Goal: Transaction & Acquisition: Purchase product/service

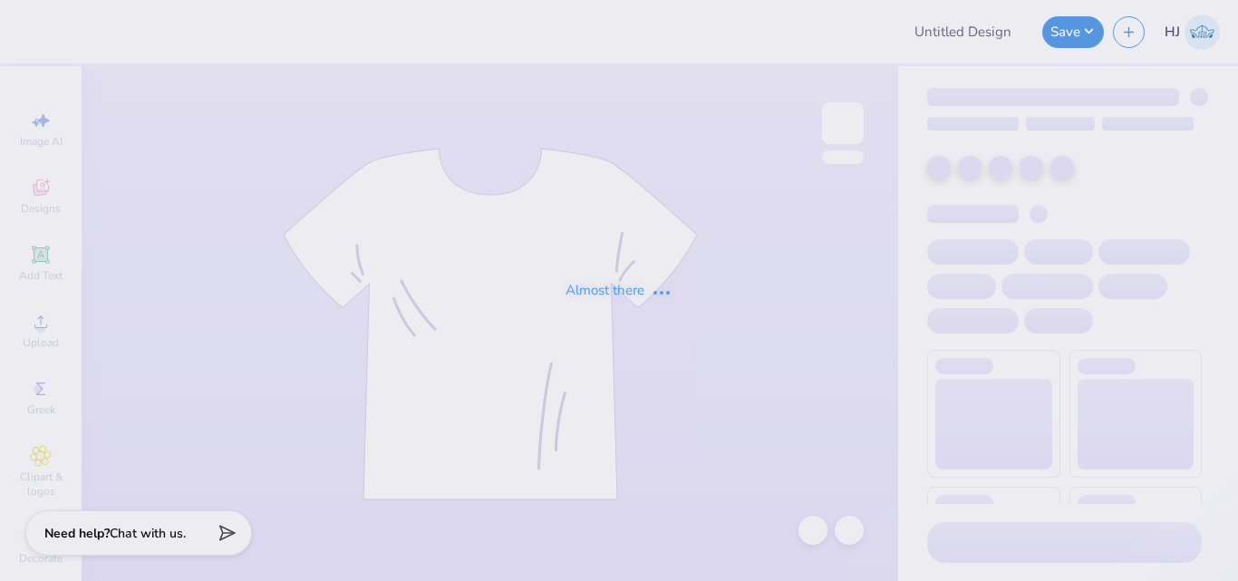
type input "Fall rush shirts for Sigma Chi"
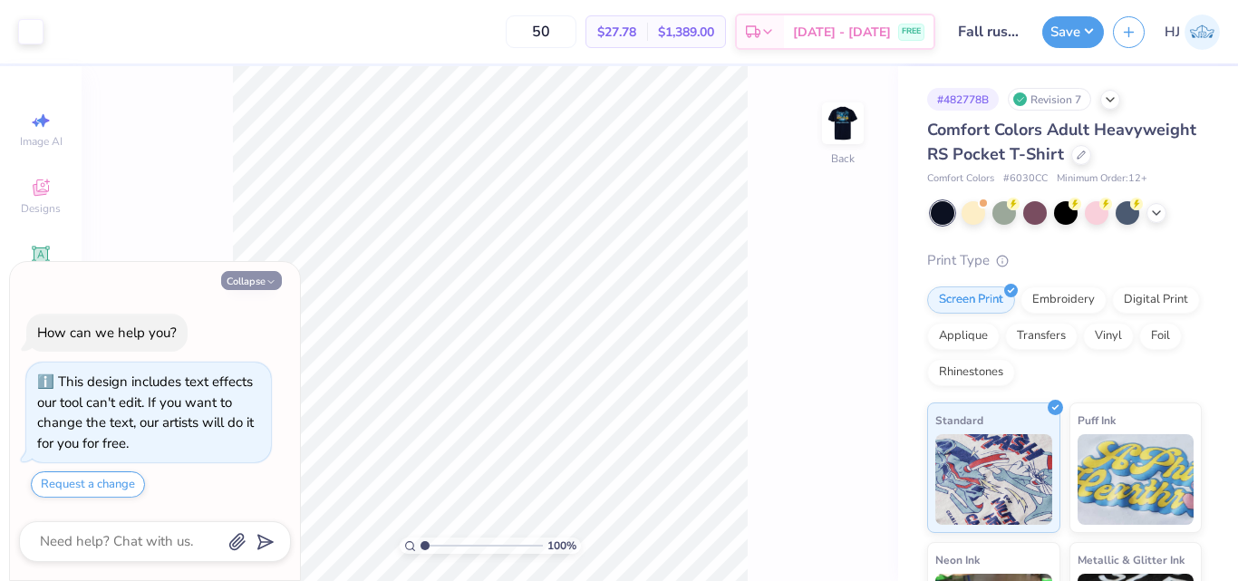
click at [250, 287] on button "Collapse" at bounding box center [251, 280] width 61 height 19
type textarea "x"
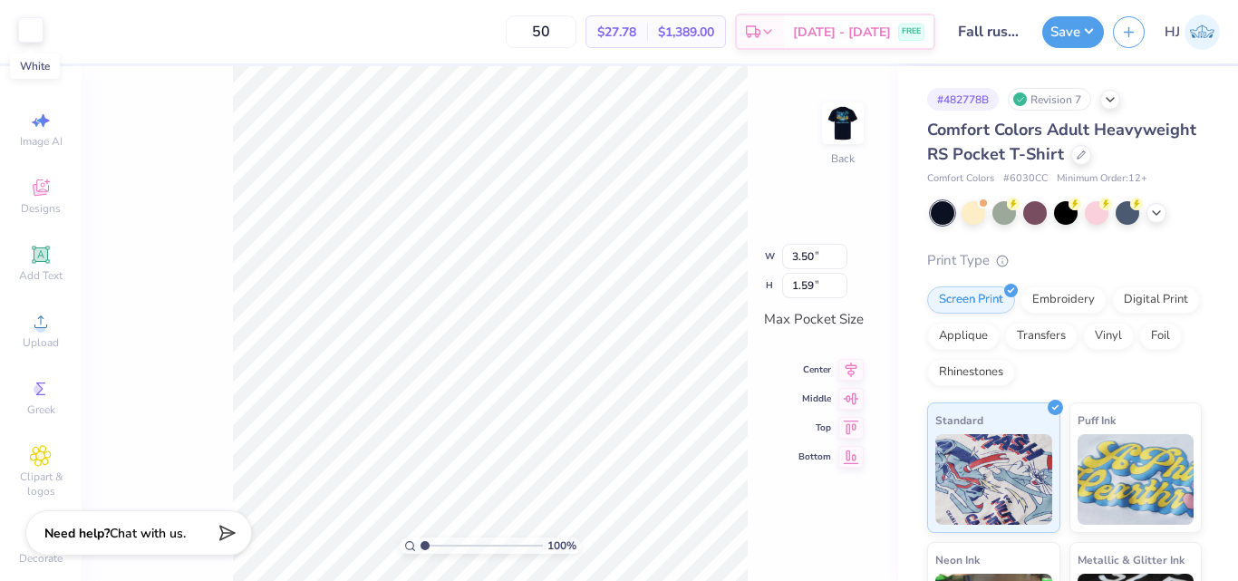
click at [31, 37] on div at bounding box center [30, 29] width 25 height 25
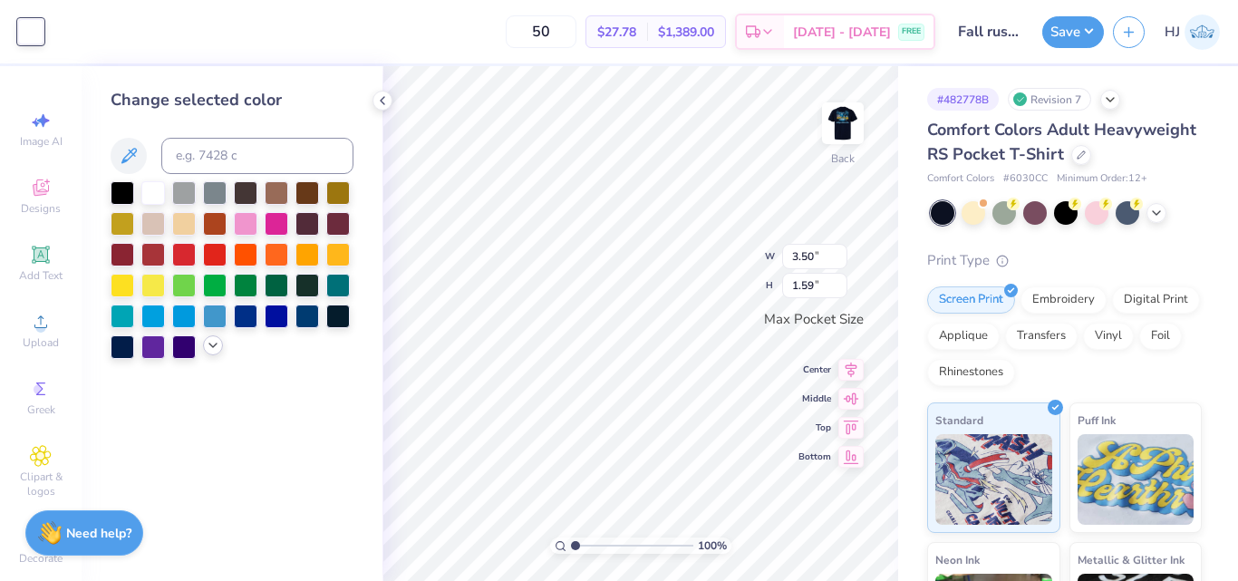
click at [218, 342] on icon at bounding box center [213, 345] width 14 height 14
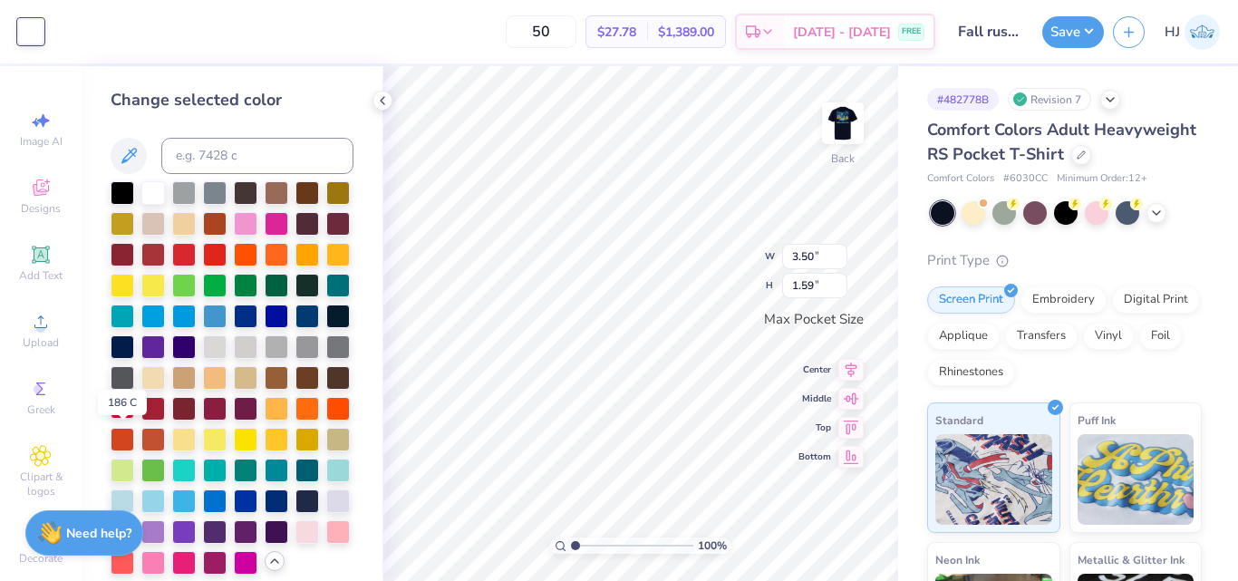
click at [128, 419] on div at bounding box center [123, 407] width 24 height 24
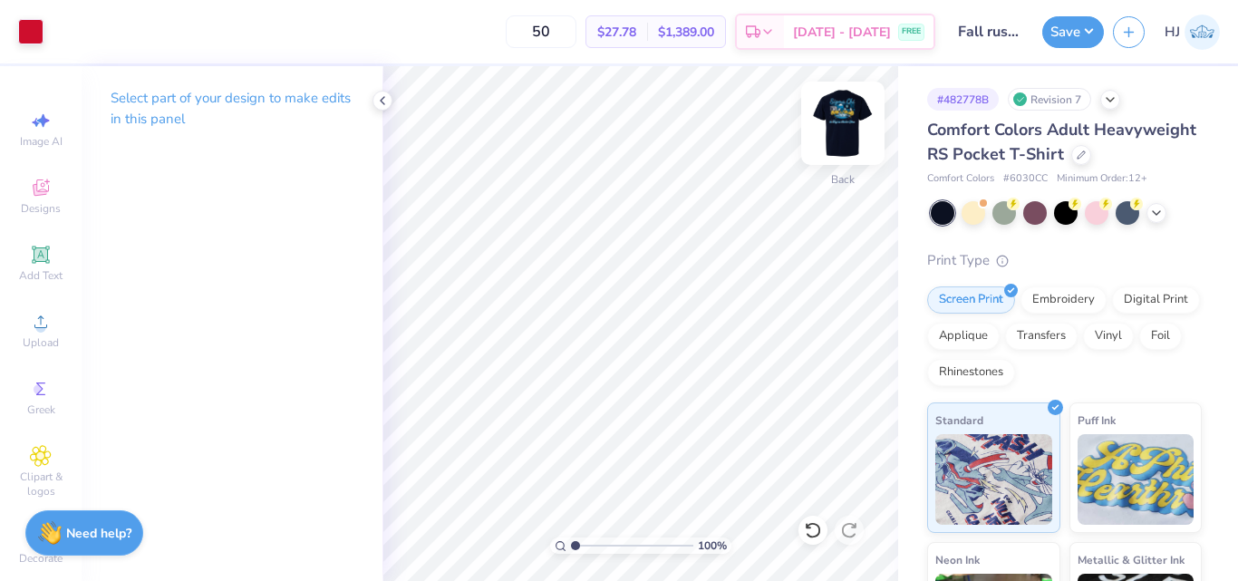
click at [844, 130] on img at bounding box center [842, 123] width 72 height 72
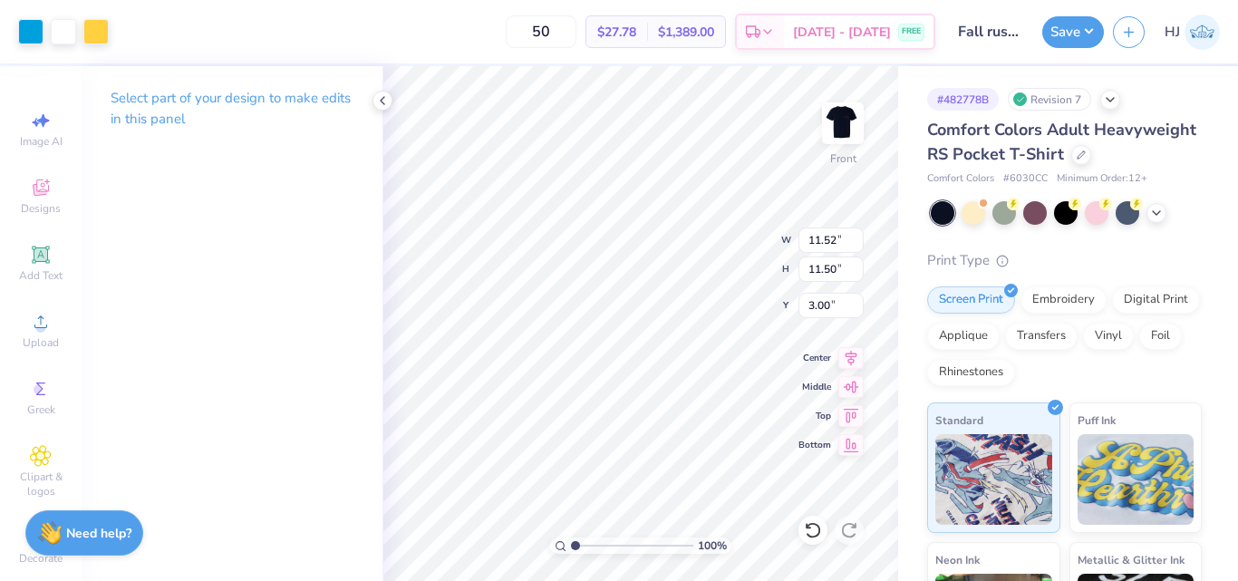
click at [130, 31] on div "50 $27.78 Per Item $1,389.00 Total Est. Delivery Aug 23 - 26 FREE" at bounding box center [526, 31] width 817 height 63
click at [30, 30] on div at bounding box center [30, 29] width 25 height 25
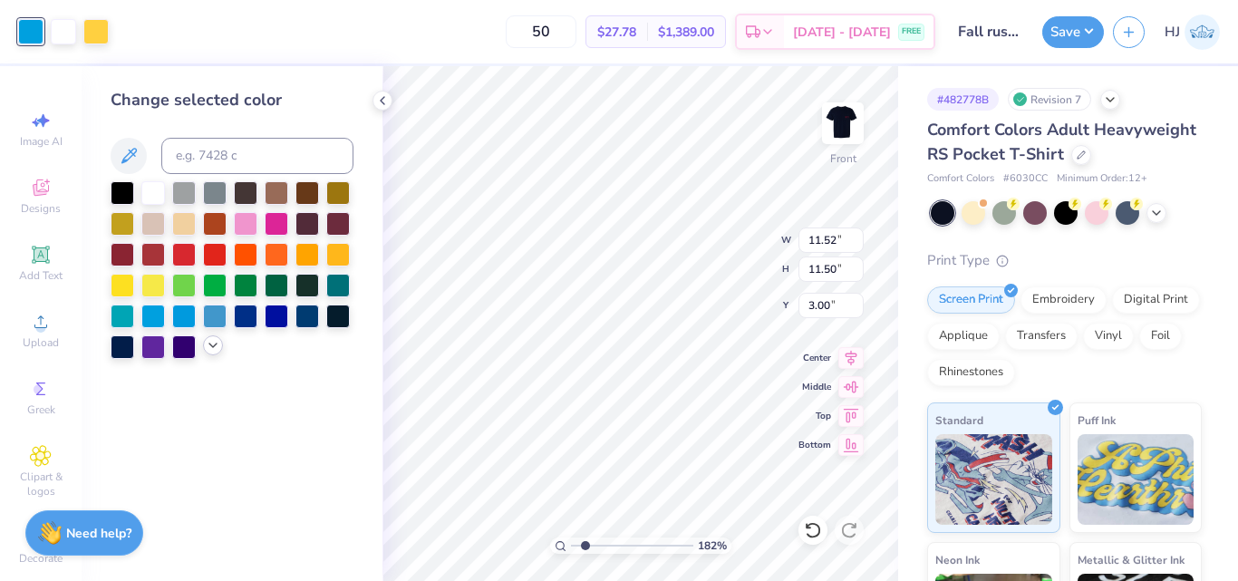
click at [214, 349] on icon at bounding box center [213, 345] width 14 height 14
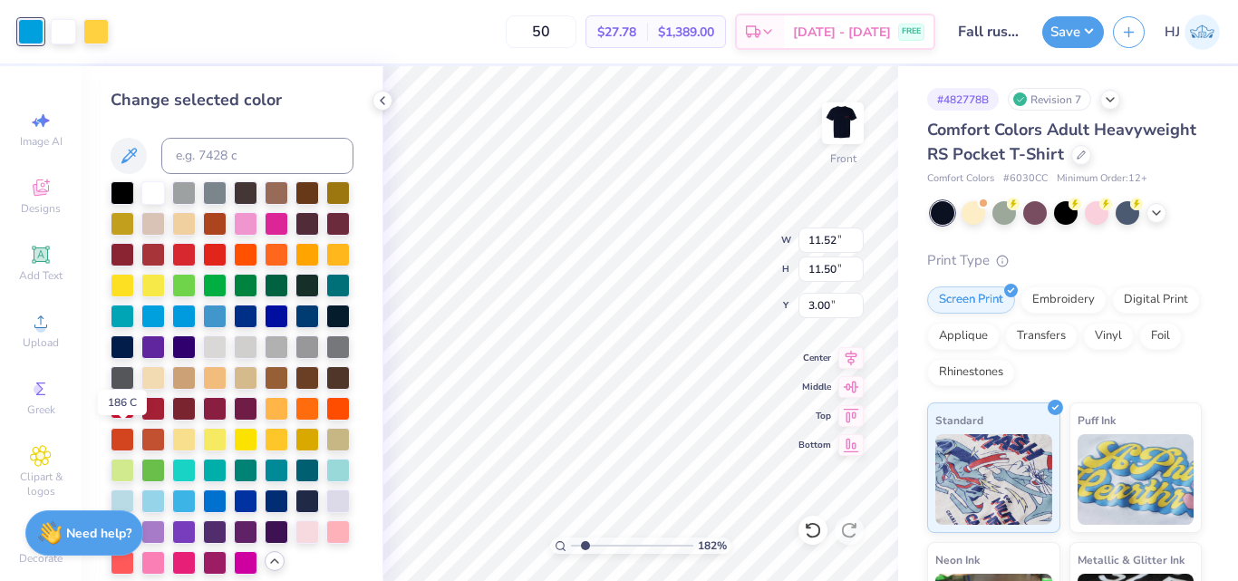
click at [122, 419] on div at bounding box center [123, 407] width 24 height 24
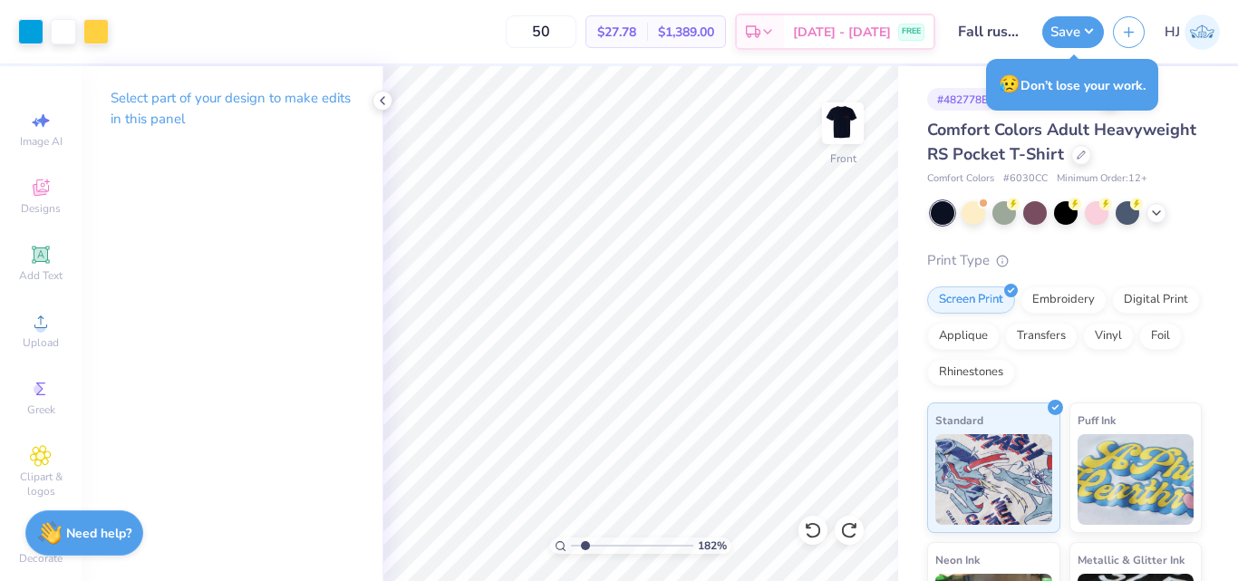
type input "1.82266588284093"
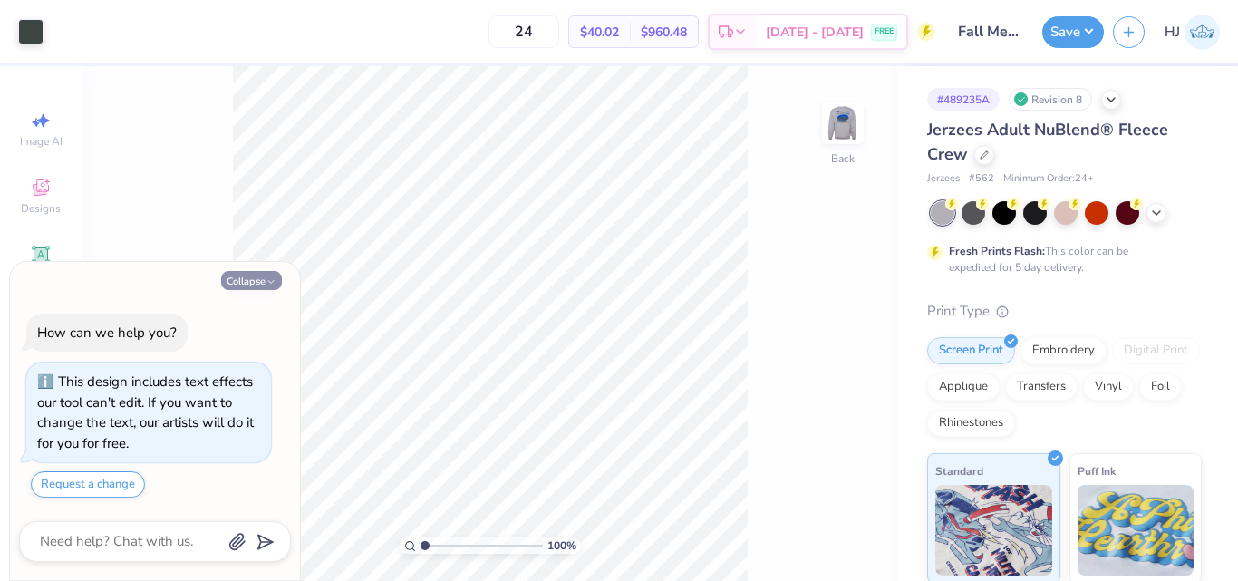
click at [254, 285] on button "Collapse" at bounding box center [251, 280] width 61 height 19
type textarea "x"
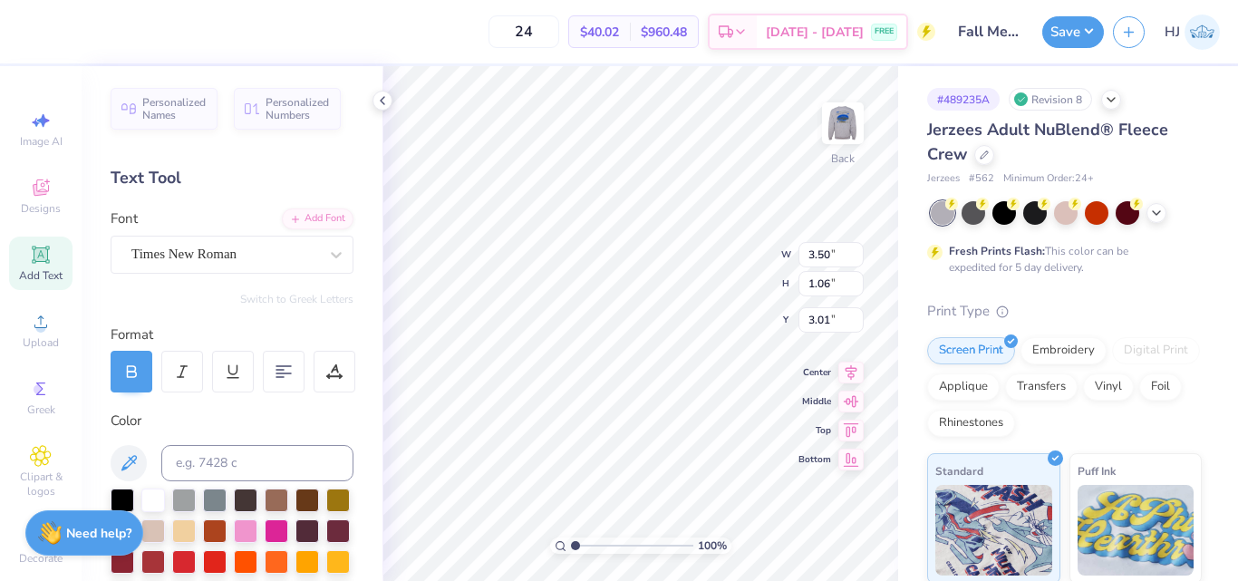
scroll to position [15, 2]
